Goal: Information Seeking & Learning: Ask a question

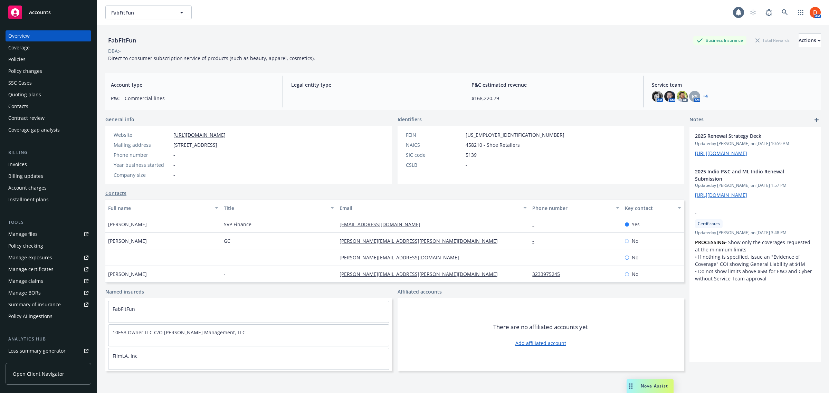
click at [42, 107] on div "Contacts" at bounding box center [48, 106] width 80 height 11
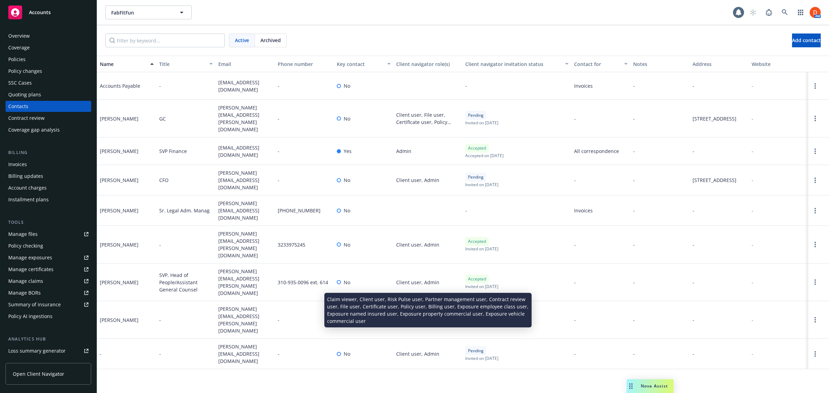
click at [430, 313] on div "Claim viewer, Client user, Risk Pulse user, Partner management user, Contract r…" at bounding box center [428, 320] width 64 height 15
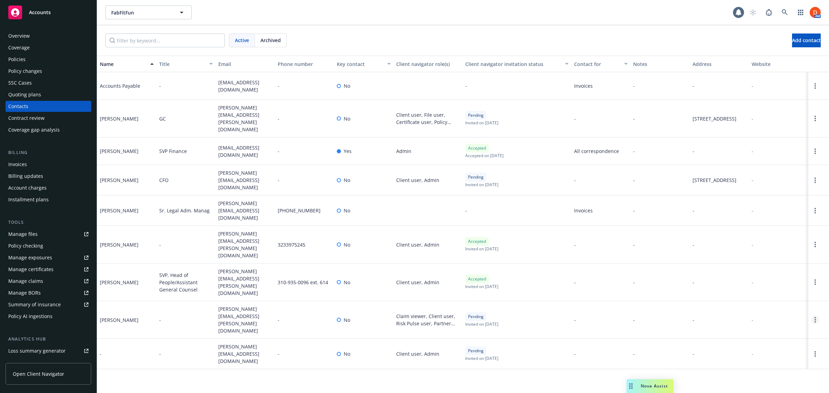
click at [815, 319] on circle "Open options" at bounding box center [815, 319] width 1 height 1
click at [792, 234] on link "Edit contact" at bounding box center [784, 230] width 54 height 14
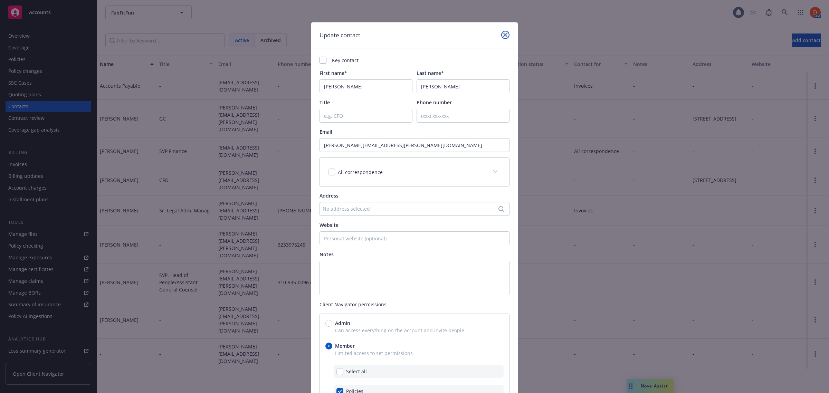
click at [503, 37] on icon "close" at bounding box center [505, 35] width 4 height 4
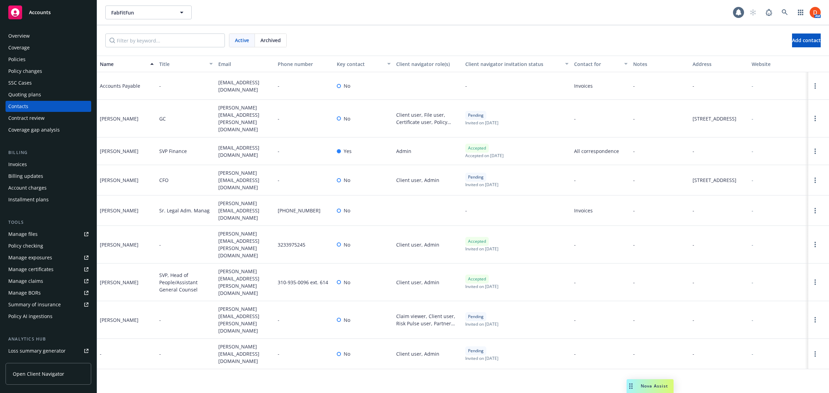
click at [23, 370] on link "Open Client Navigator" at bounding box center [49, 374] width 86 height 22
click at [784, 15] on icon at bounding box center [785, 12] width 6 height 6
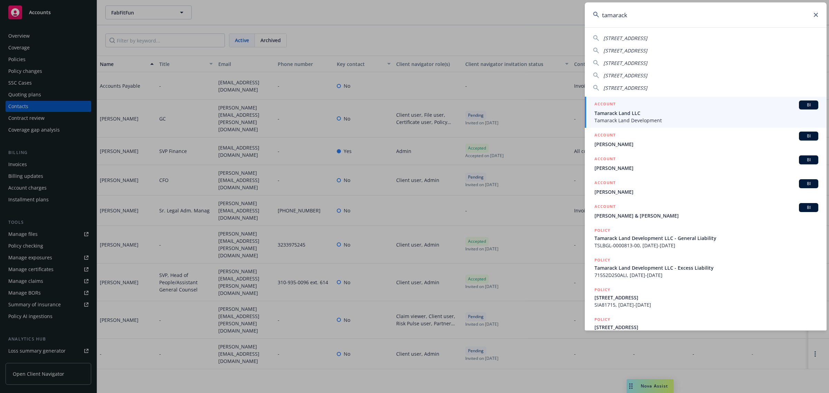
type input "tamarack"
click at [684, 120] on span "Tamarack Land Development" at bounding box center [707, 120] width 224 height 7
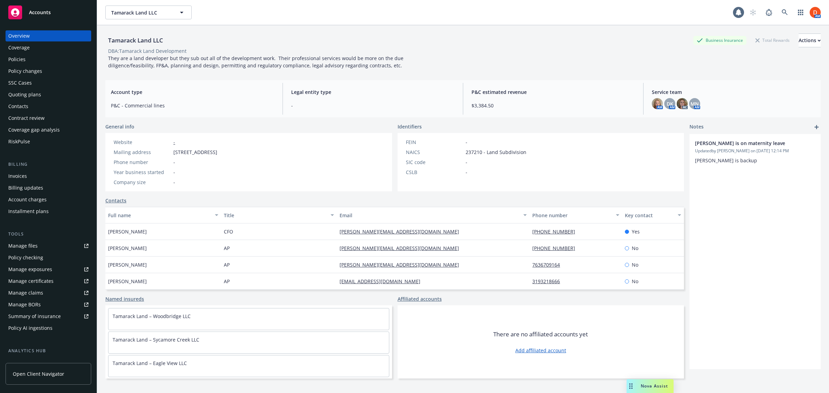
click at [62, 364] on link "Open Client Navigator" at bounding box center [49, 374] width 86 height 22
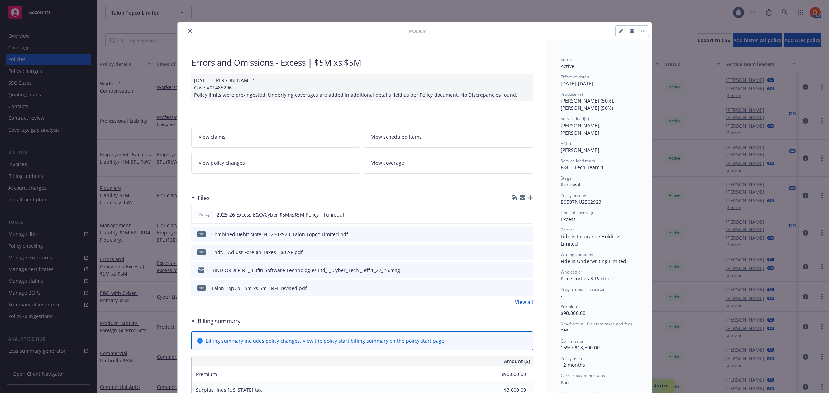
click at [180, 33] on div at bounding box center [294, 31] width 229 height 8
click at [186, 33] on button "close" at bounding box center [190, 31] width 8 height 8
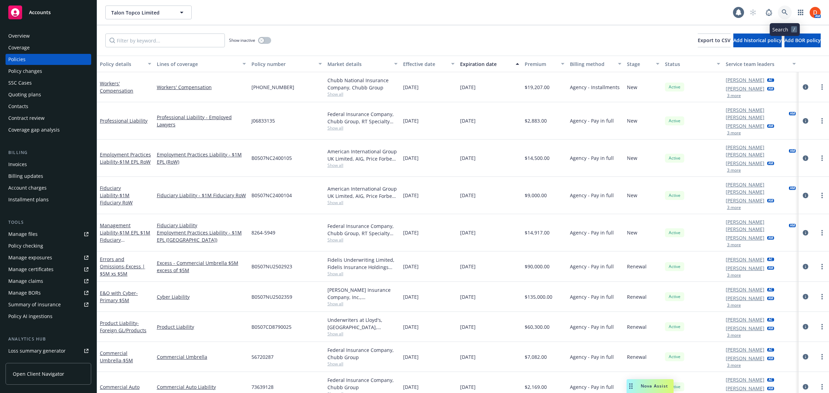
click at [786, 13] on icon at bounding box center [785, 12] width 6 height 6
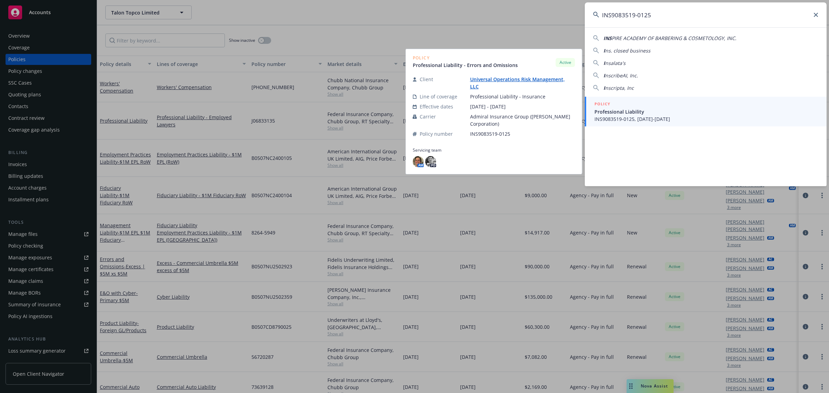
type input "INS9083519-0125"
click at [634, 105] on div "POLICY" at bounding box center [707, 105] width 224 height 8
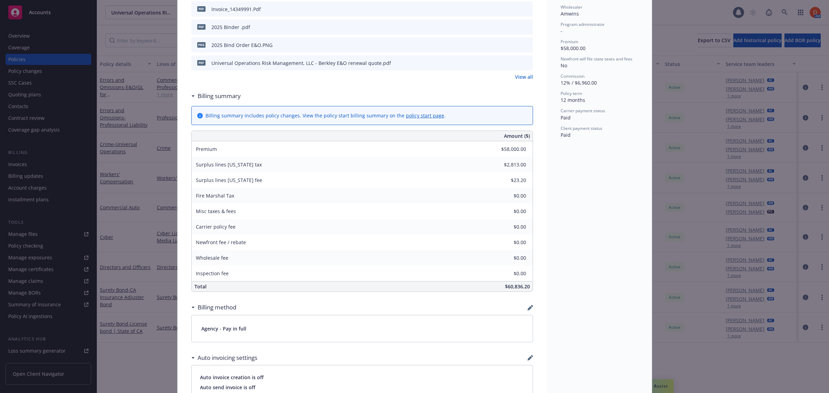
scroll to position [86, 0]
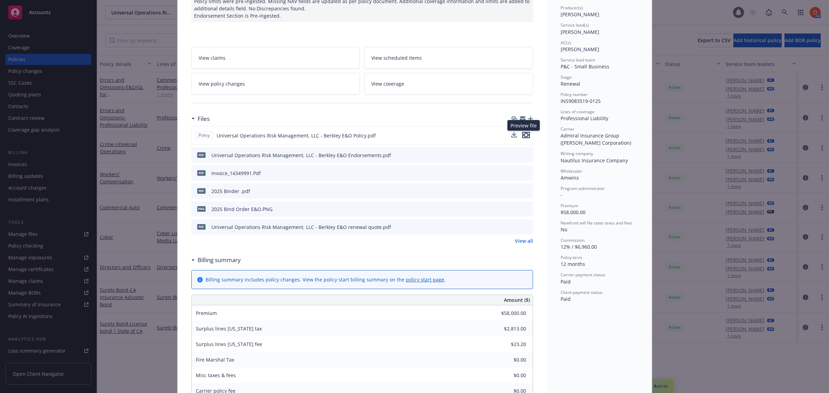
click at [525, 137] on icon "preview file" at bounding box center [526, 135] width 6 height 5
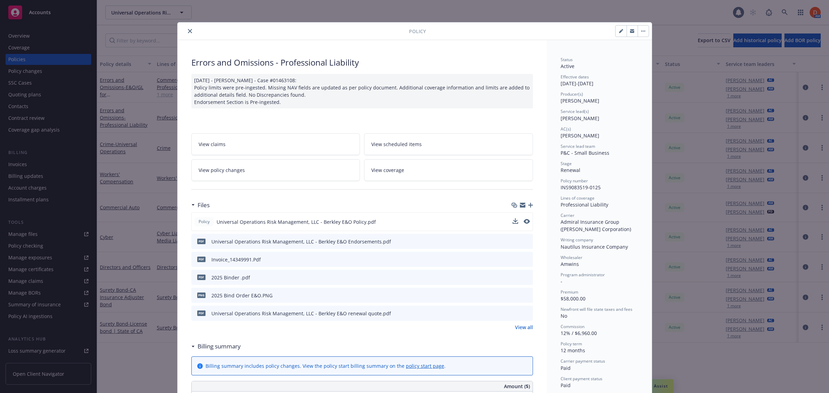
click at [186, 28] on button "close" at bounding box center [190, 31] width 8 height 8
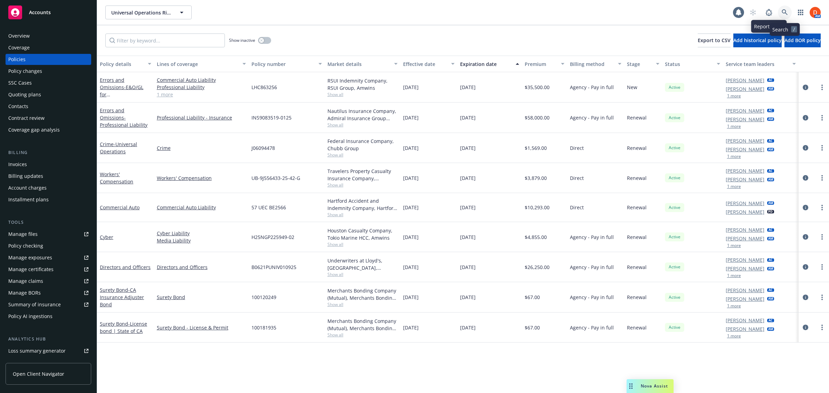
click at [786, 9] on icon at bounding box center [785, 12] width 6 height 6
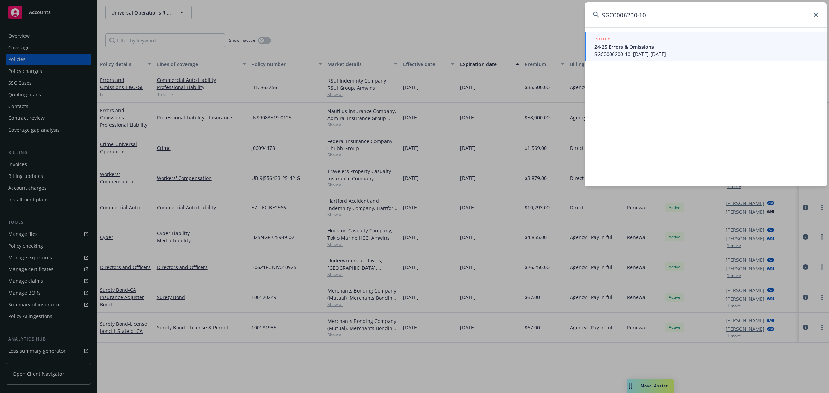
type input "SGC0006200-10"
click at [661, 50] on span "SGC0006200-10, 04/26/2025-04/26/2026" at bounding box center [707, 53] width 224 height 7
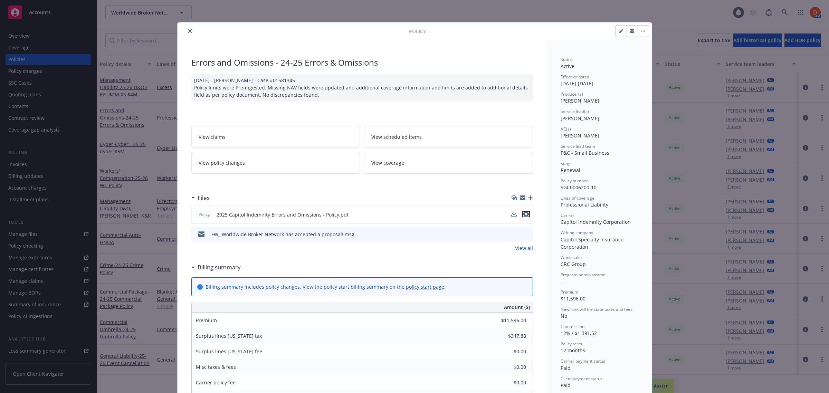
click at [524, 212] on icon "preview file" at bounding box center [526, 214] width 6 height 5
click at [188, 31] on icon "close" at bounding box center [190, 31] width 4 height 4
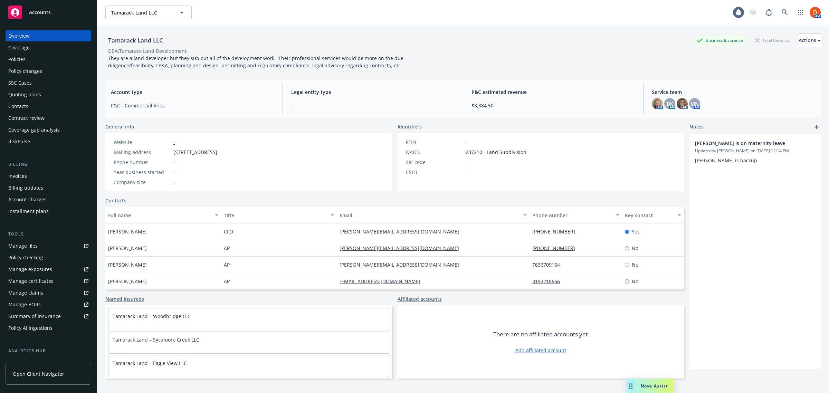
click at [54, 7] on div "Accounts" at bounding box center [48, 13] width 80 height 14
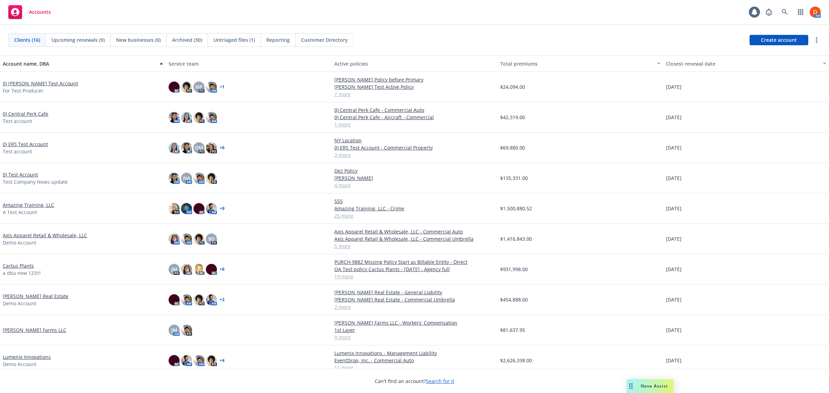
click at [636, 387] on div "Nova Assist" at bounding box center [654, 386] width 38 height 6
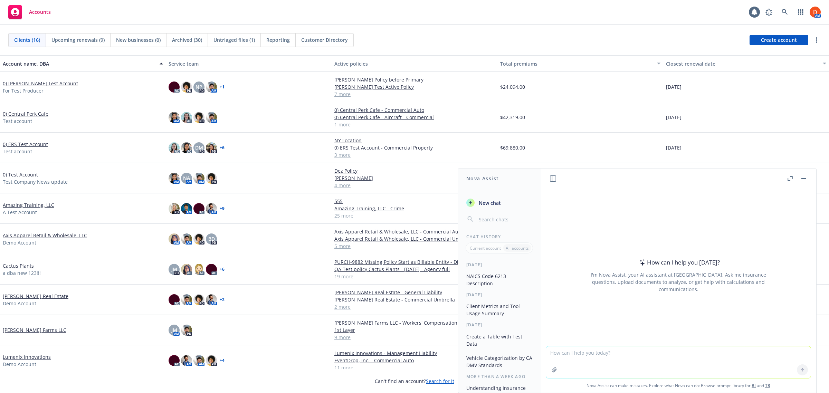
click at [614, 357] on textarea at bounding box center [678, 363] width 265 height 32
type textarea "what is the difference between chat gpt 4.1 and gpt 5"
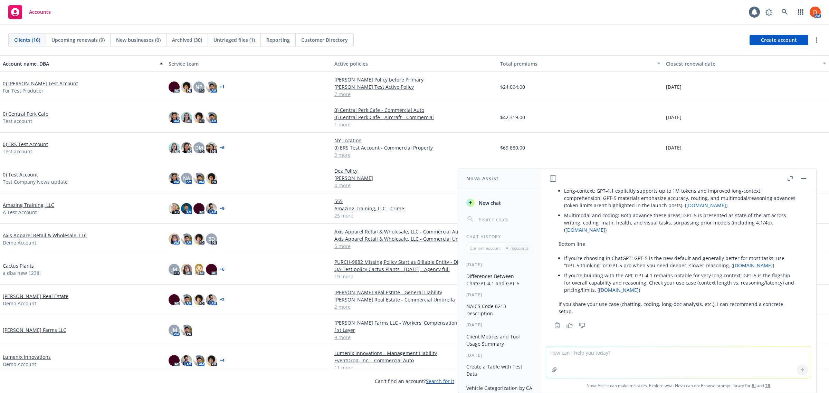
scroll to position [194, 0]
click at [808, 181] on button at bounding box center [804, 179] width 8 height 8
click at [802, 178] on icon "button" at bounding box center [804, 178] width 5 height 1
